Goal: Transaction & Acquisition: Purchase product/service

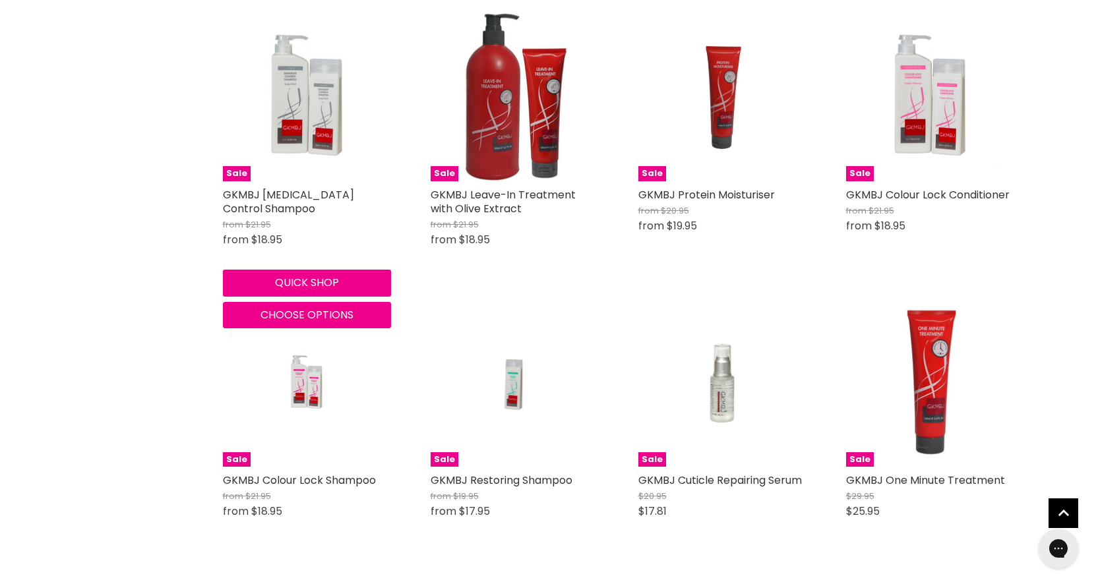
scroll to position [527, 0]
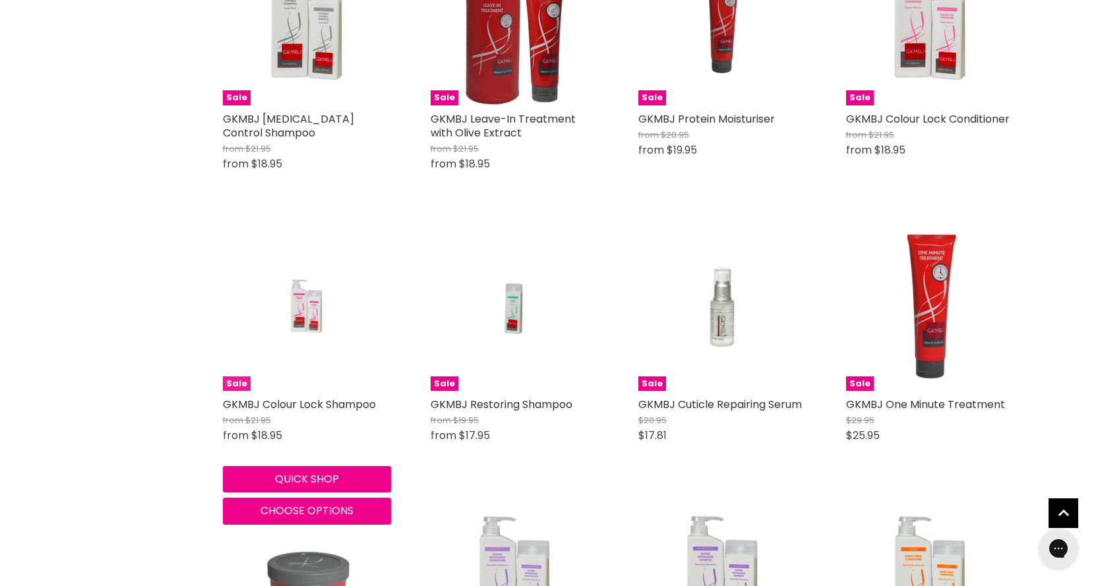
click at [316, 317] on img "Main content" at bounding box center [307, 307] width 112 height 168
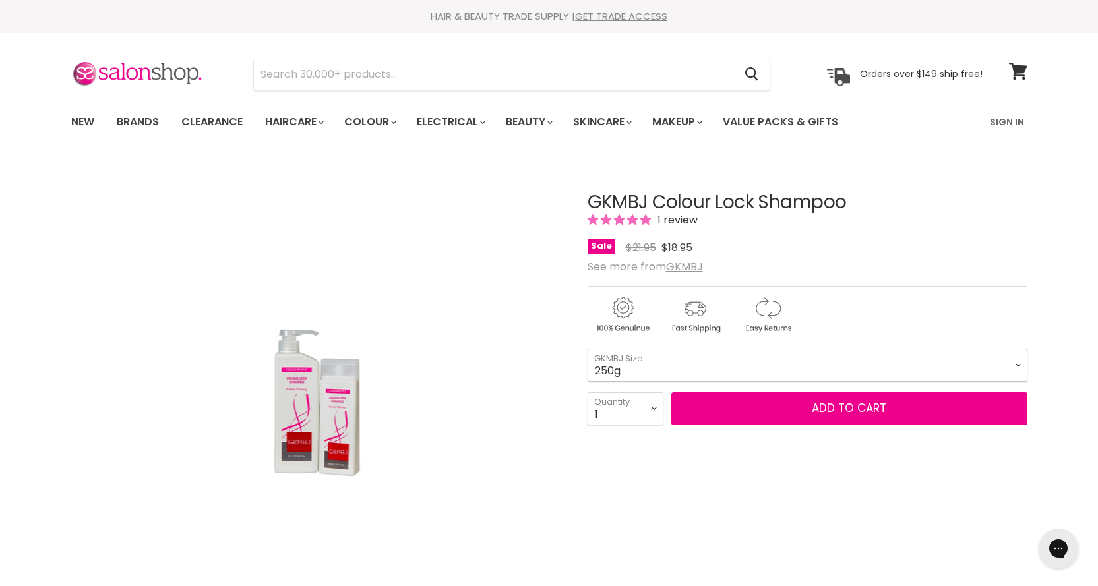
click at [970, 367] on select "250g 1 Litre" at bounding box center [807, 365] width 440 height 33
click at [587, 349] on select "250g 1 Litre" at bounding box center [807, 365] width 440 height 33
select select "1 Litre"
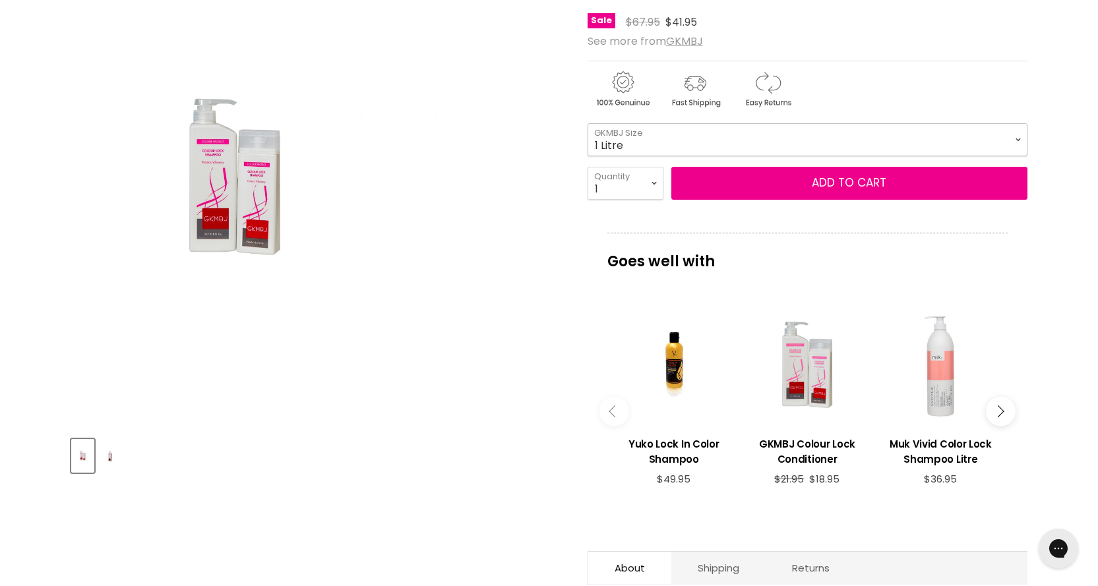
scroll to position [264, 0]
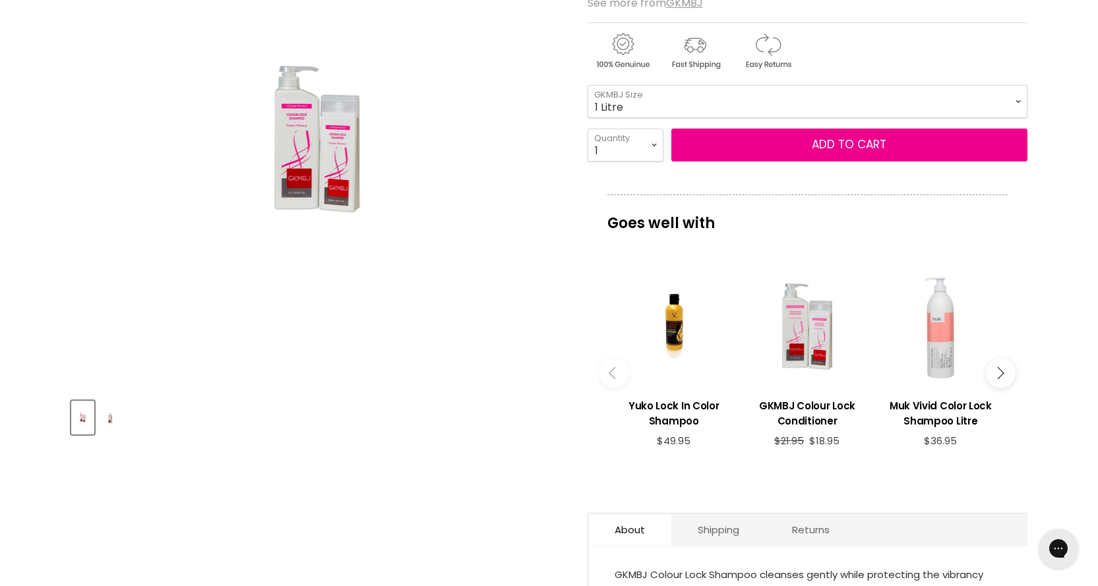
click at [997, 374] on icon "Main content" at bounding box center [998, 373] width 12 height 12
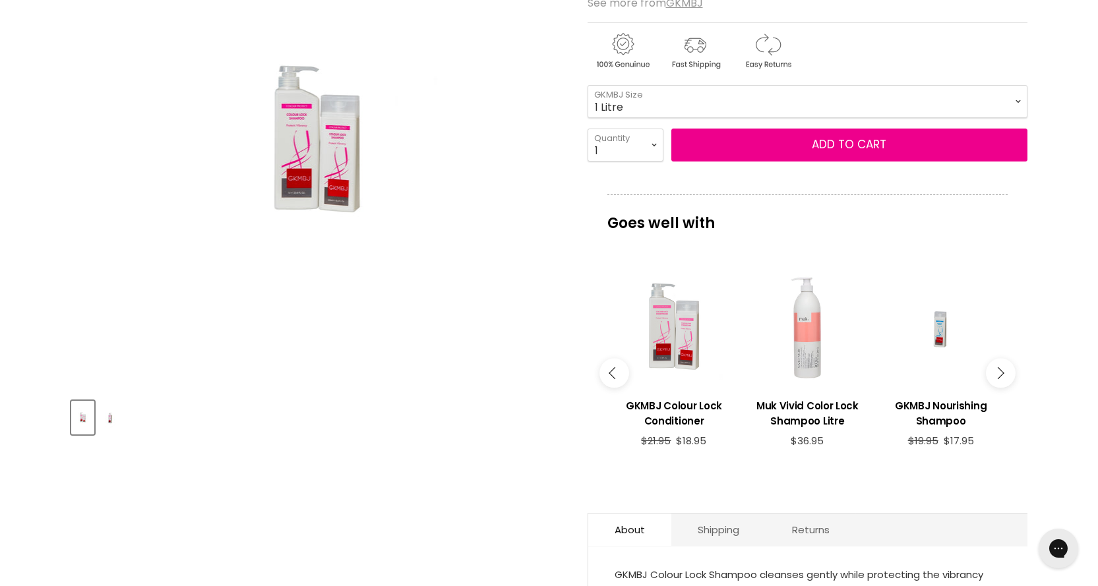
click at [997, 374] on icon "Main content" at bounding box center [998, 373] width 12 height 12
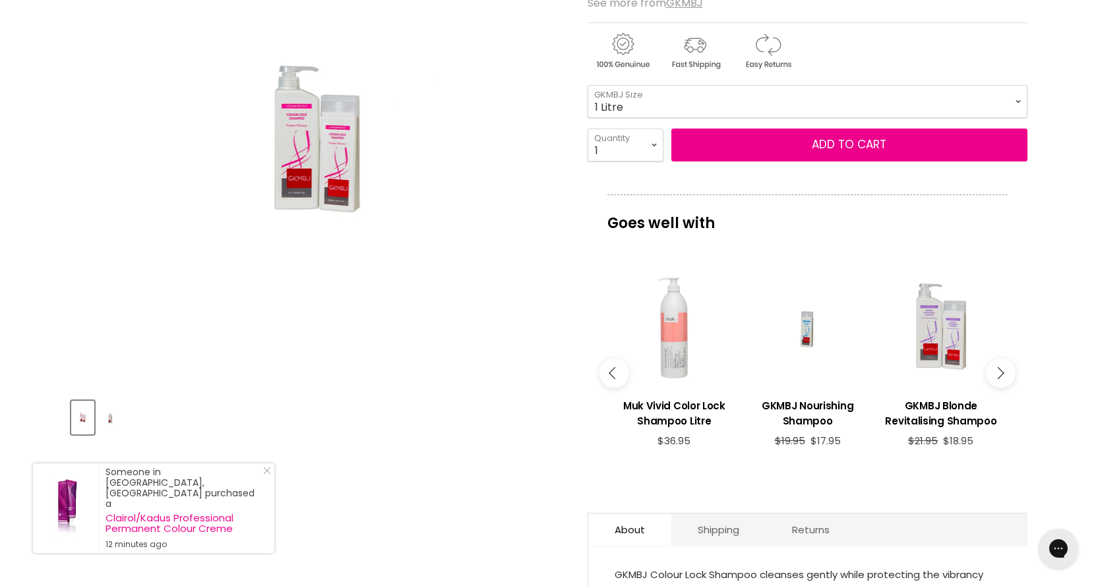
click at [997, 374] on icon "Main content" at bounding box center [998, 373] width 12 height 12
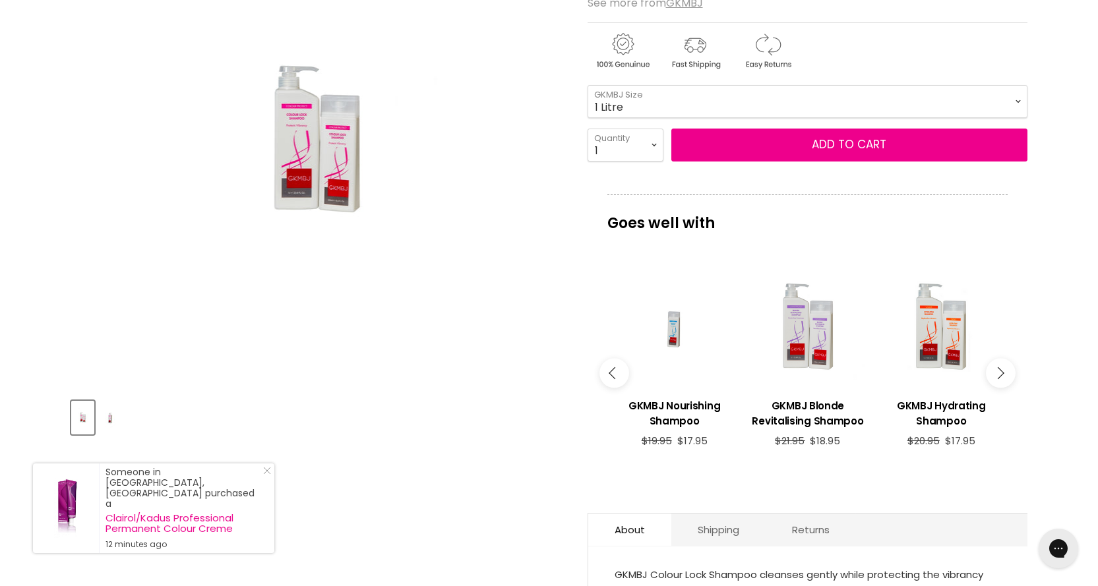
click at [997, 374] on icon "Main content" at bounding box center [998, 373] width 12 height 12
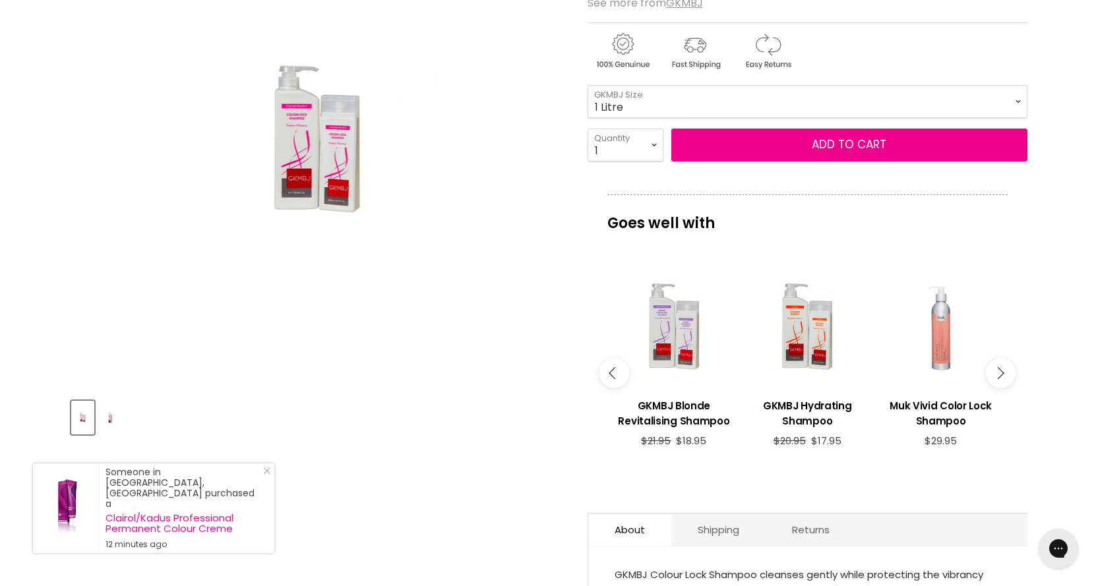
click at [997, 374] on icon "Main content" at bounding box center [998, 373] width 12 height 12
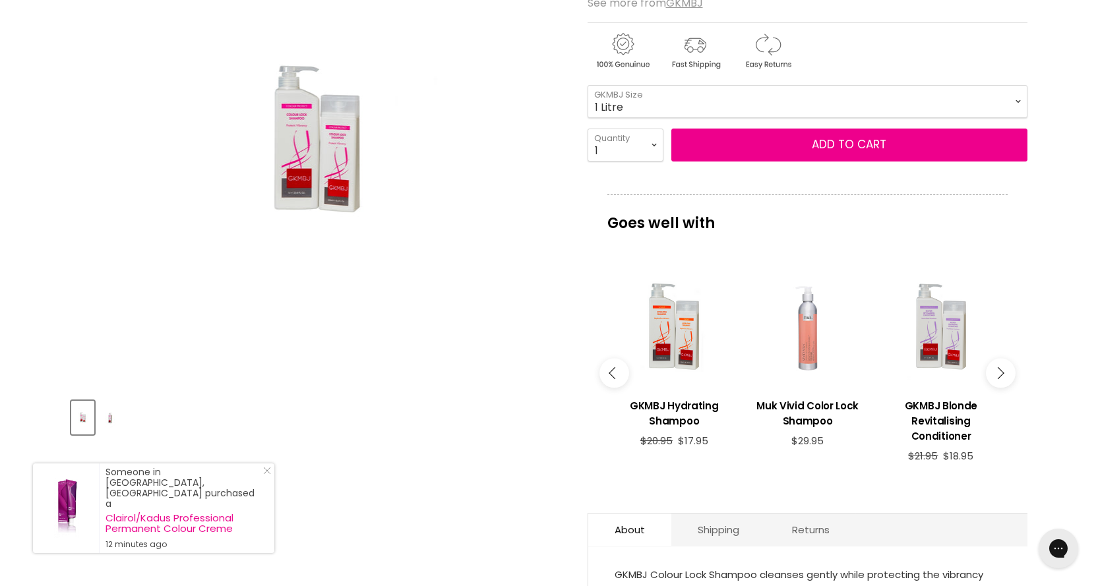
click at [997, 374] on icon "Main content" at bounding box center [998, 373] width 12 height 12
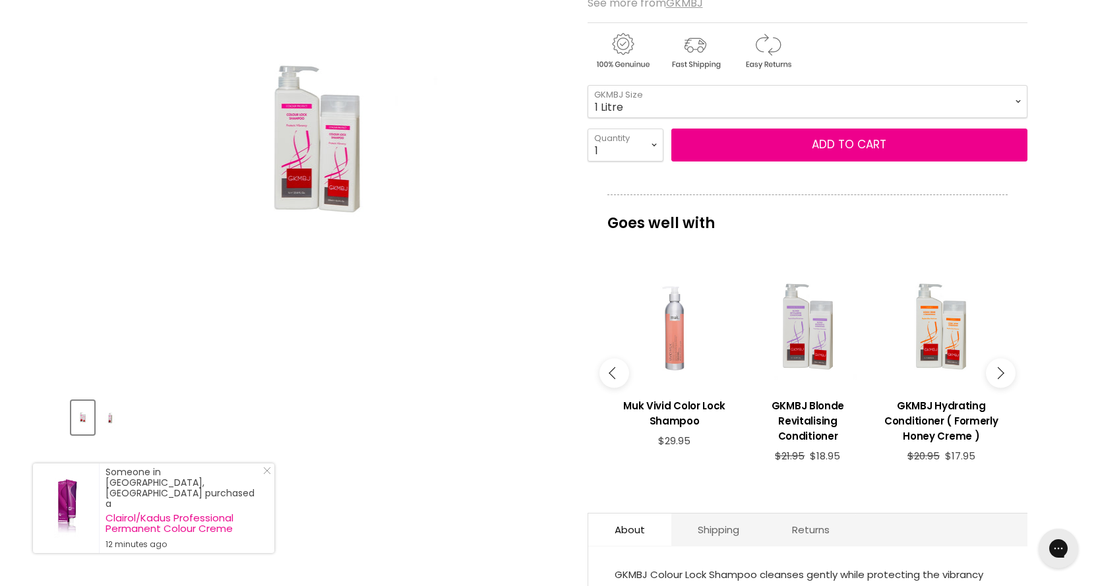
click at [997, 374] on icon "Main content" at bounding box center [998, 373] width 12 height 12
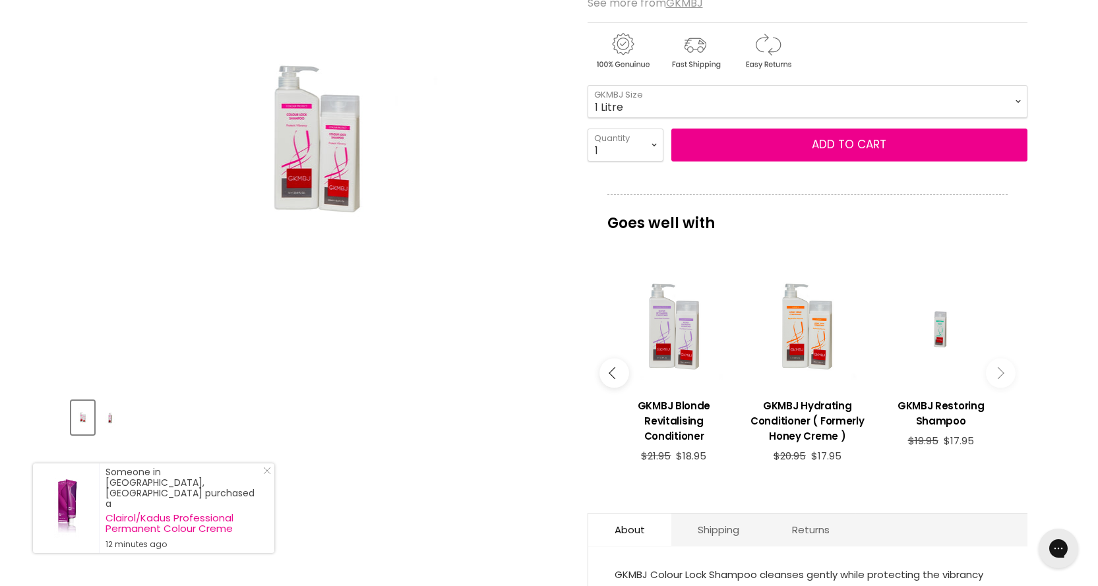
click at [997, 374] on icon "Main content" at bounding box center [998, 373] width 12 height 12
